Goal: Check status: Check status

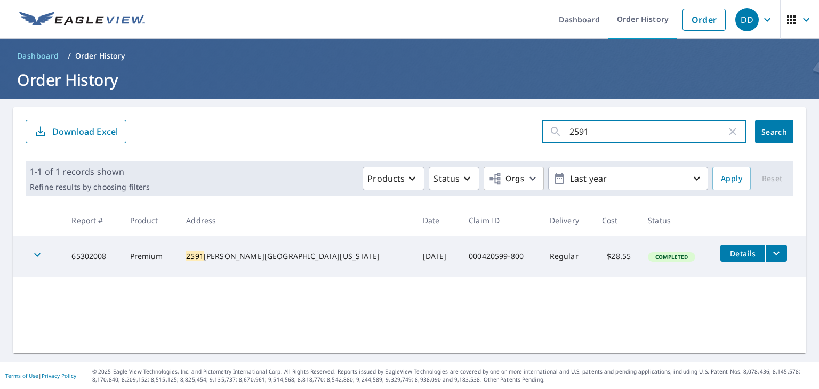
drag, startPoint x: 652, startPoint y: 135, endPoint x: 416, endPoint y: 150, distance: 236.3
click at [416, 152] on div "2591 ​ Search Download Excel" at bounding box center [410, 129] width 794 height 45
type input "8"
click button "Search" at bounding box center [774, 131] width 38 height 23
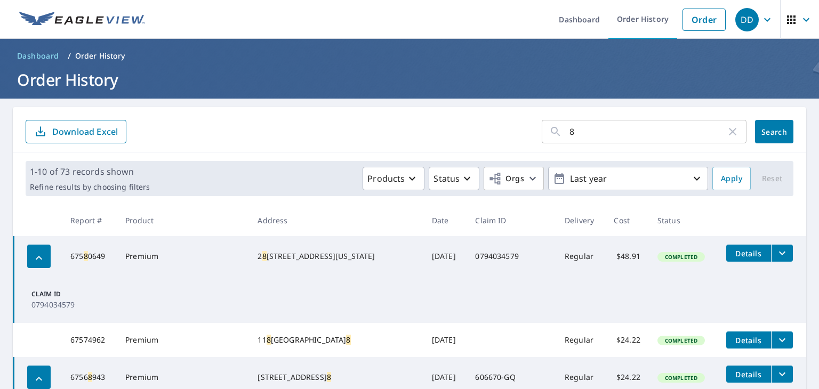
click at [606, 121] on input "8" at bounding box center [648, 132] width 157 height 30
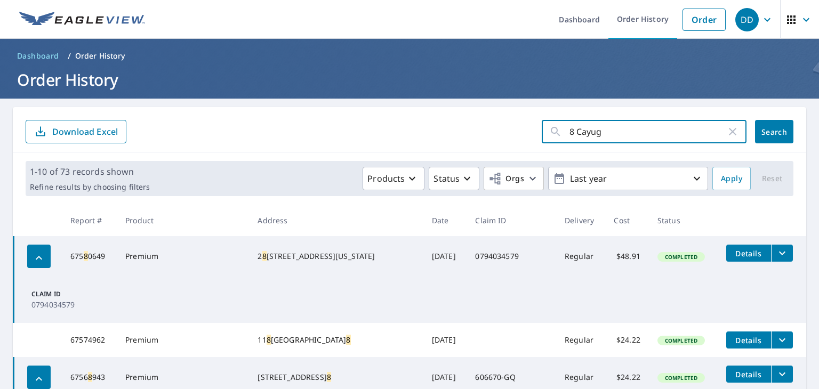
type input "8 Cayuga"
click button "Search" at bounding box center [774, 131] width 38 height 23
